Goal: Transaction & Acquisition: Subscribe to service/newsletter

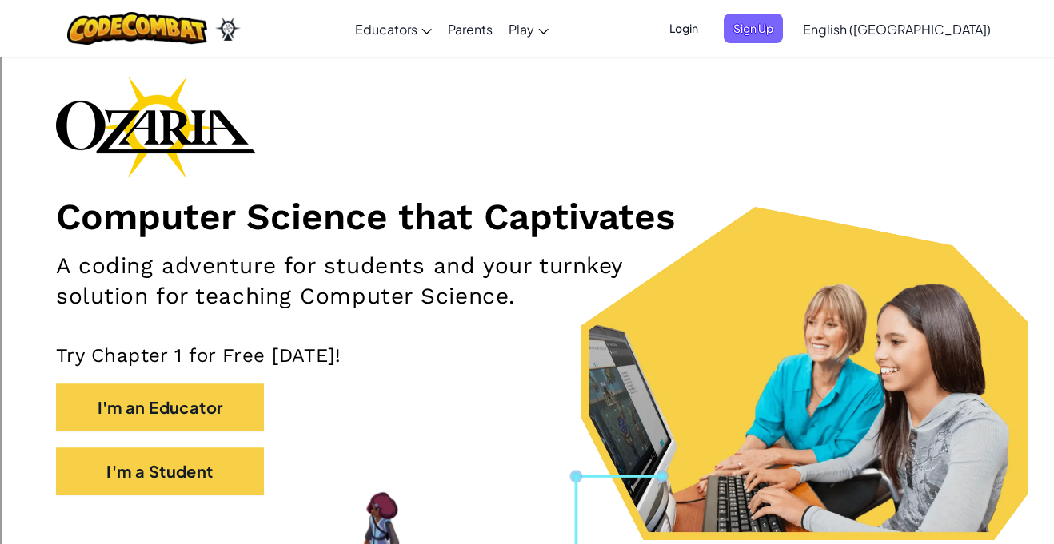
scroll to position [57, 0]
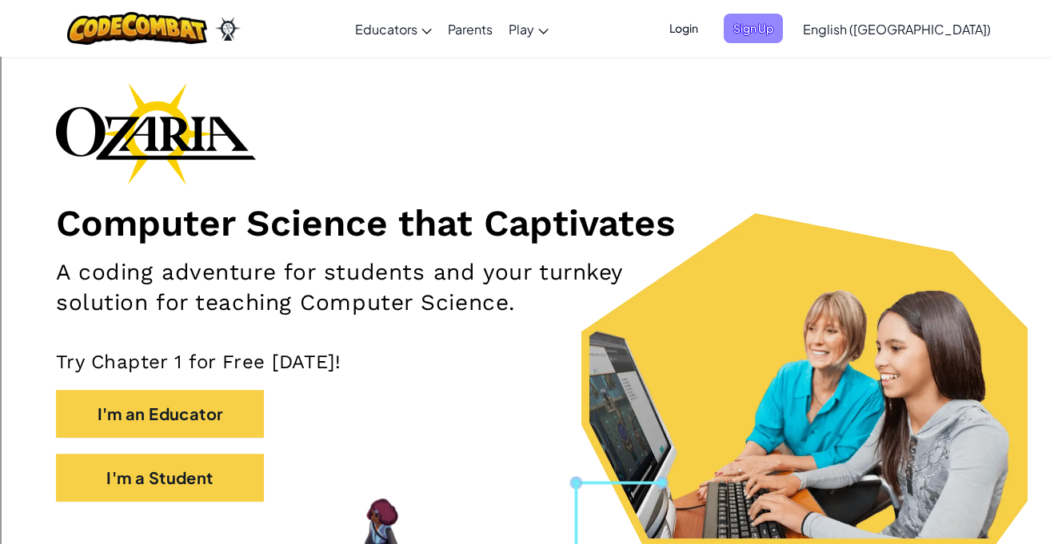
click at [783, 30] on span "Sign Up" at bounding box center [753, 29] width 59 height 30
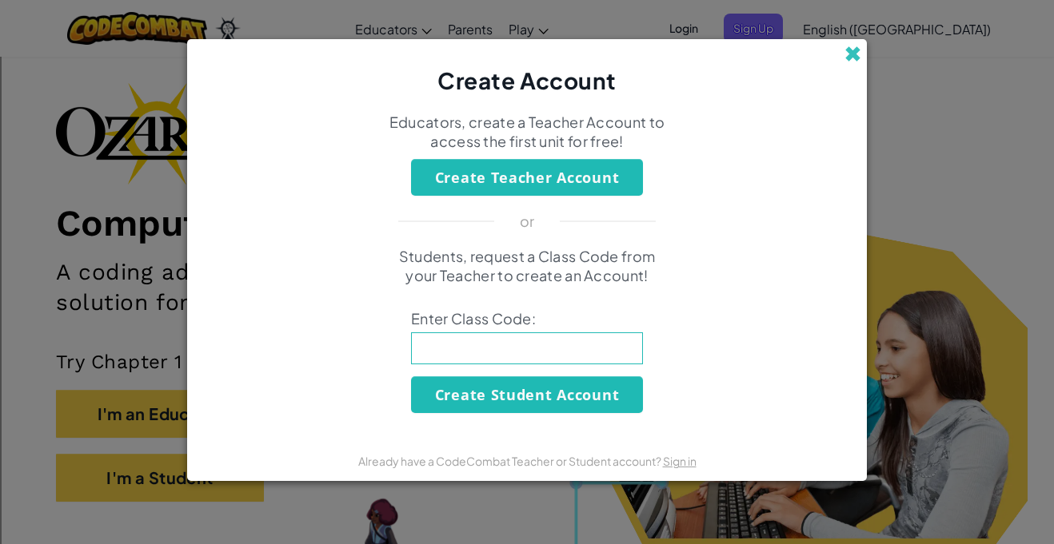
click at [849, 54] on span at bounding box center [852, 54] width 17 height 17
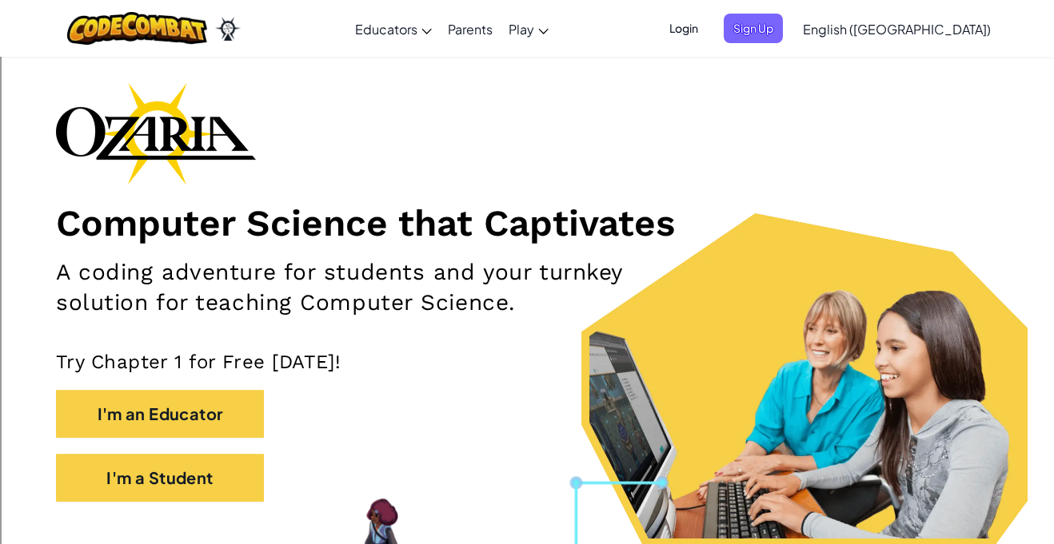
click at [708, 36] on span "Login" at bounding box center [684, 29] width 48 height 30
